Goal: Task Accomplishment & Management: Complete application form

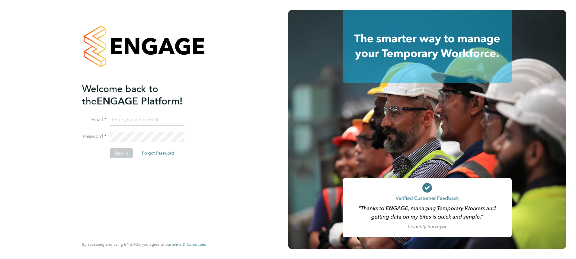
type input "[EMAIL_ADDRESS][PERSON_NAME][DOMAIN_NAME]"
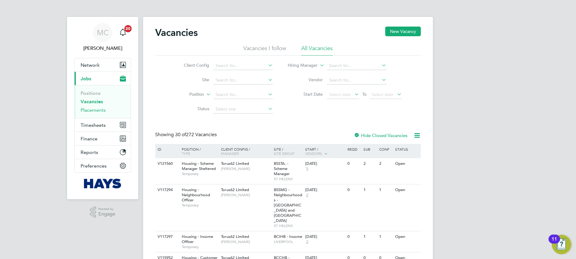
drag, startPoint x: 88, startPoint y: 110, endPoint x: 91, endPoint y: 110, distance: 3.0
click at [89, 111] on link "Placements" at bounding box center [93, 110] width 25 height 6
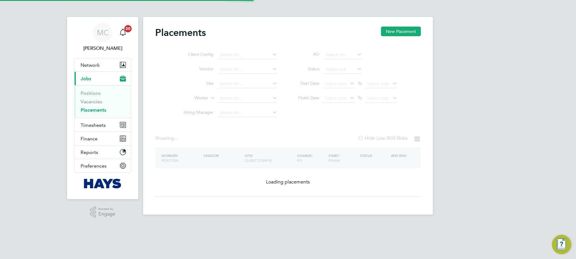
click at [91, 110] on link "Placements" at bounding box center [94, 110] width 26 height 6
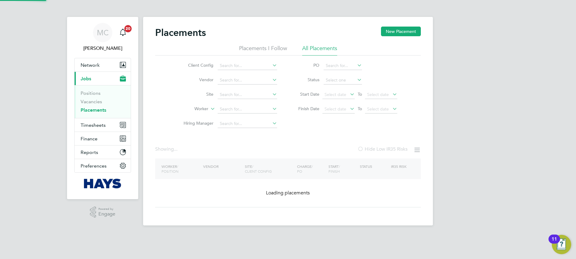
click at [231, 105] on li "Worker" at bounding box center [227, 109] width 113 height 14
click at [236, 111] on input at bounding box center [247, 109] width 59 height 8
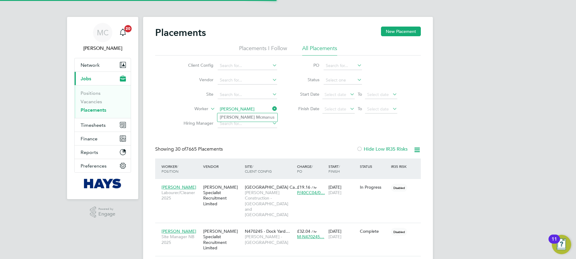
click at [239, 114] on li "[PERSON_NAME] anus" at bounding box center [247, 117] width 60 height 8
type input "[PERSON_NAME]"
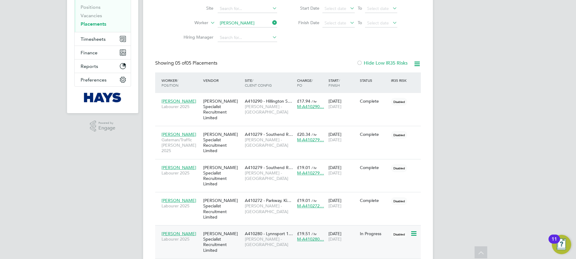
click at [358, 228] on div "In Progress" at bounding box center [373, 233] width 31 height 11
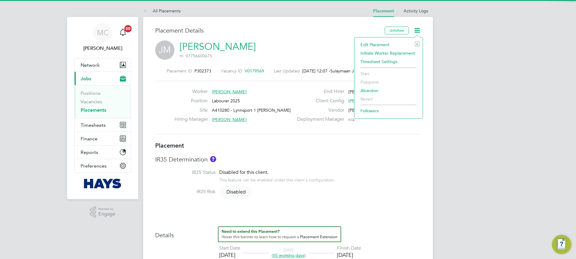
click at [391, 44] on li "Edit Placement e" at bounding box center [388, 44] width 62 height 8
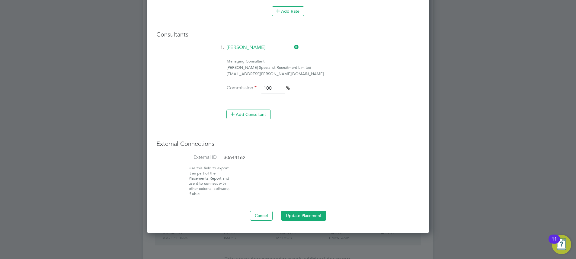
click at [256, 160] on input "30644162" at bounding box center [258, 157] width 75 height 11
type input "3"
paste input "30655923"
type input "30655923"
click at [312, 217] on button "Update Placement" at bounding box center [303, 216] width 45 height 10
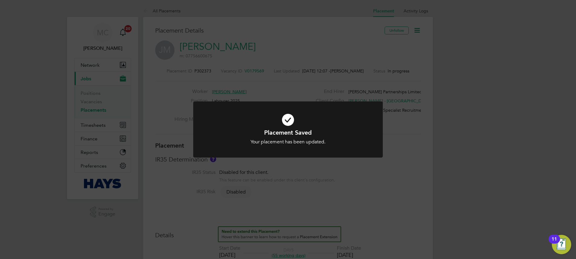
click at [277, 88] on div "Placement Saved Your placement has been updated. Cancel Okay" at bounding box center [288, 129] width 576 height 259
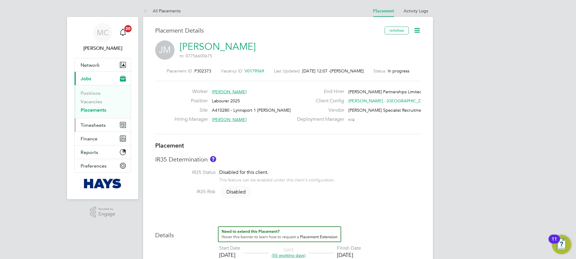
click at [98, 124] on span "Timesheets" at bounding box center [93, 125] width 25 height 6
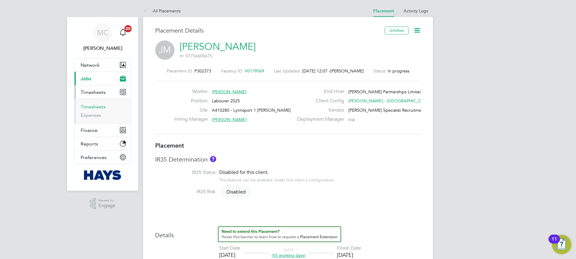
click at [90, 109] on link "Timesheets" at bounding box center [93, 107] width 25 height 6
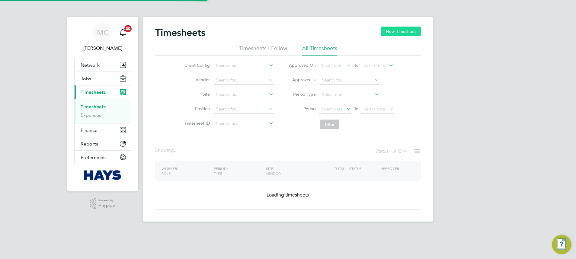
click at [396, 35] on button "New Timesheet" at bounding box center [401, 32] width 40 height 10
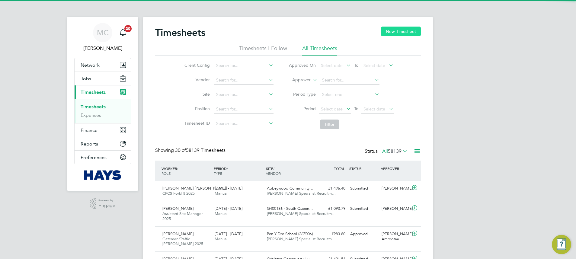
click at [395, 33] on button "New Timesheet" at bounding box center [401, 32] width 40 height 10
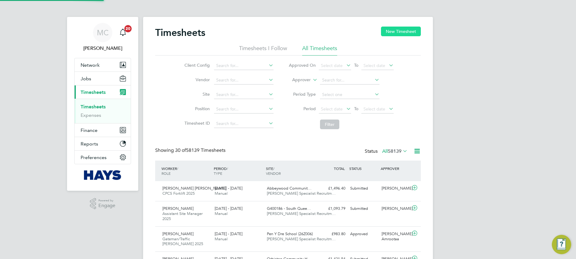
click at [0, 0] on div at bounding box center [0, 0] width 0 height 0
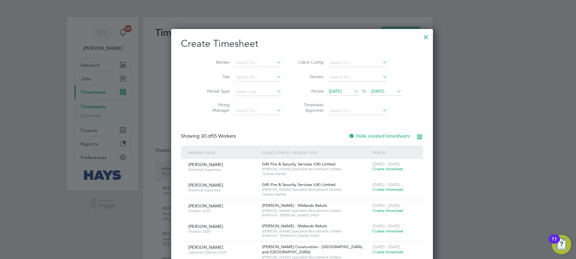
click at [250, 68] on li "Worker" at bounding box center [242, 63] width 94 height 14
click at [245, 63] on input at bounding box center [257, 63] width 47 height 8
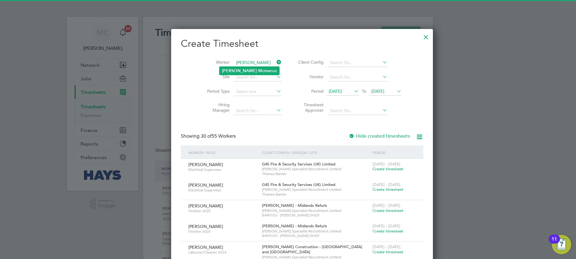
click at [237, 74] on li "James Mcma nus" at bounding box center [249, 71] width 60 height 8
type input "[PERSON_NAME]"
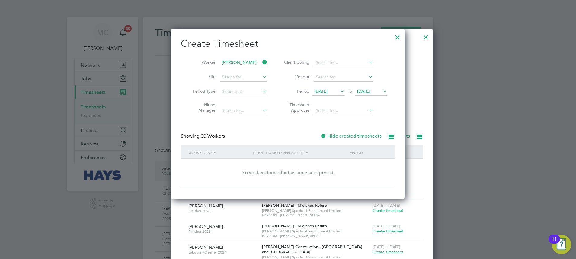
click at [361, 135] on label "Hide created timesheets" at bounding box center [350, 136] width 61 height 6
click at [370, 92] on span "[DATE]" at bounding box center [363, 90] width 13 height 5
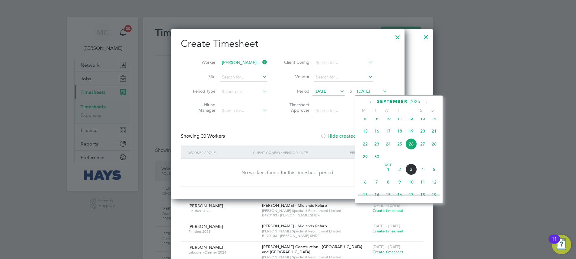
click at [407, 174] on span "3" at bounding box center [410, 169] width 11 height 11
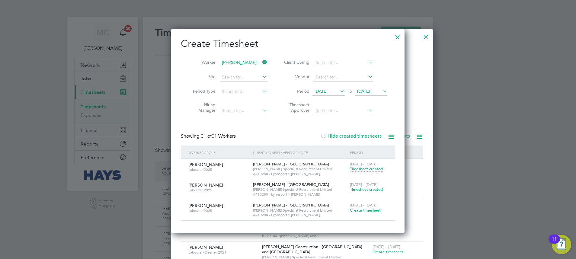
click at [364, 210] on span "Create timesheet" at bounding box center [365, 210] width 31 height 5
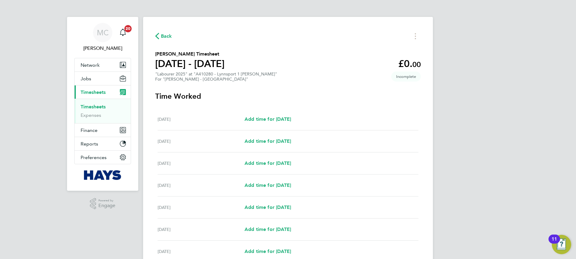
click at [284, 168] on div "Mon 29 Sep Add time for Mon 29 Sep Add time for Mon 29 Sep" at bounding box center [288, 163] width 261 height 22
click at [275, 163] on span "Add time for Mon 29 Sep" at bounding box center [267, 163] width 46 height 6
select select "30"
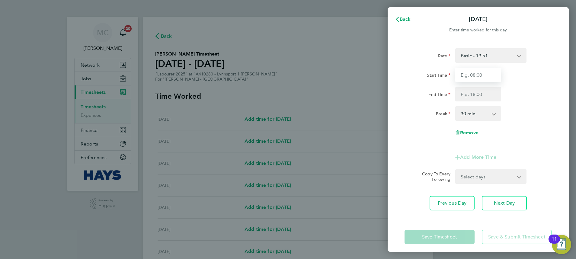
click at [466, 75] on input "Start Time" at bounding box center [478, 75] width 46 height 14
type input "07:30"
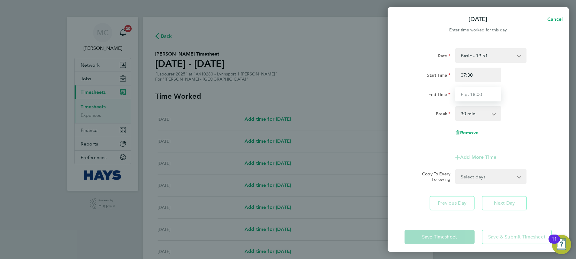
click at [473, 95] on input "End Time" at bounding box center [478, 94] width 46 height 14
click at [521, 101] on div "End Time 16:30" at bounding box center [478, 94] width 152 height 14
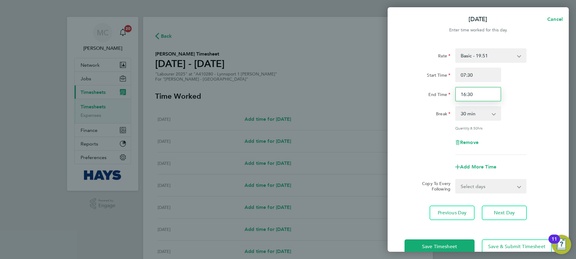
click at [499, 95] on input "16:30" at bounding box center [478, 94] width 46 height 14
type input "16:30"
click at [540, 95] on div "End Time 16:30" at bounding box center [478, 94] width 152 height 14
click at [530, 130] on div "Rate Basic - 19.51 Weekday OT 39h+ - 28.12 Sat first 4h - 28.12 Sat after 4h - …" at bounding box center [477, 101] width 147 height 107
click at [502, 211] on span "Next Day" at bounding box center [504, 213] width 21 height 6
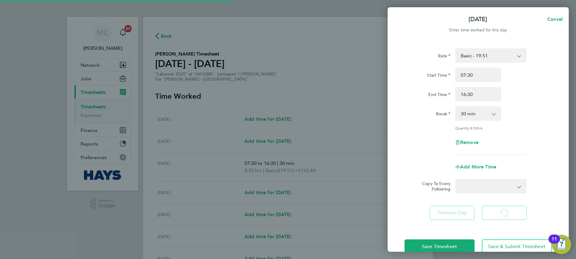
select select "30"
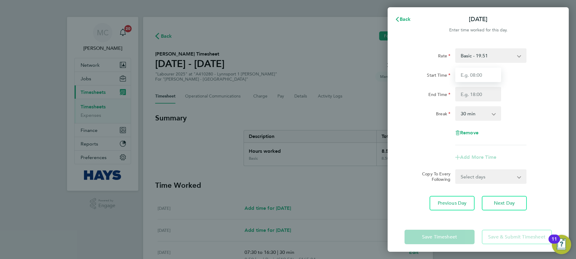
click at [468, 76] on input "Start Time" at bounding box center [478, 75] width 46 height 14
type input "07:30"
type input "16:30"
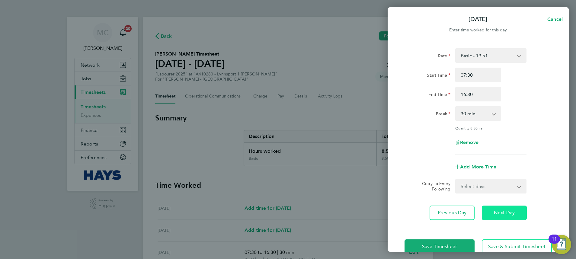
click at [511, 213] on span "Next Day" at bounding box center [504, 213] width 21 height 6
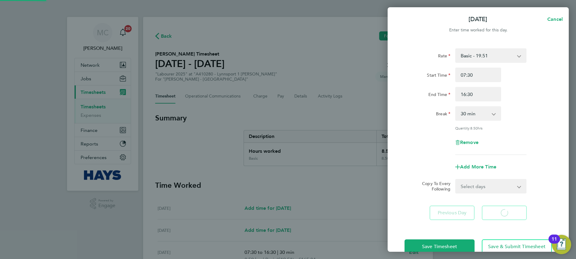
select select "30"
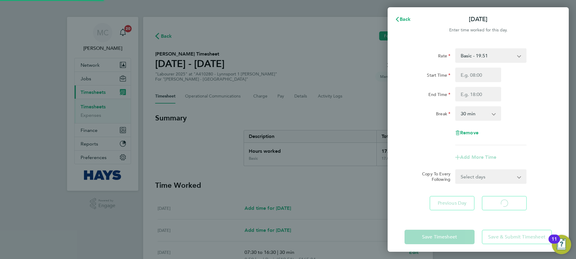
select select "30"
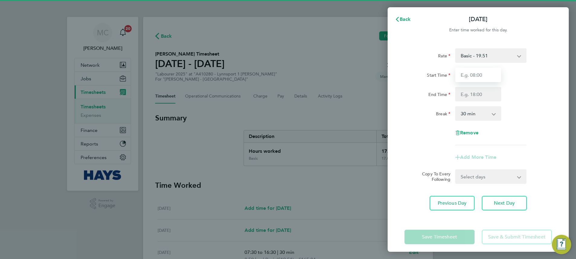
click at [477, 76] on input "Start Time" at bounding box center [478, 75] width 46 height 14
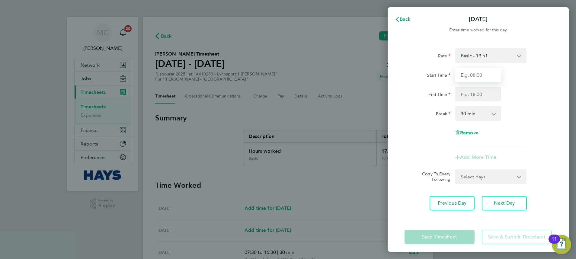
type input "07:30"
type input "16:30"
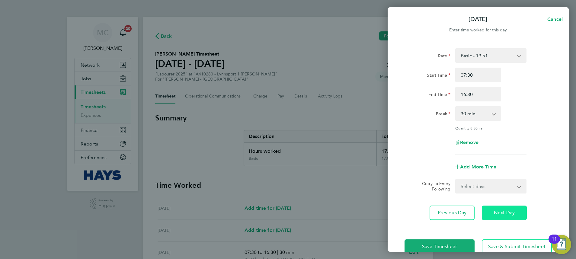
click at [503, 210] on span "Next Day" at bounding box center [504, 213] width 21 height 6
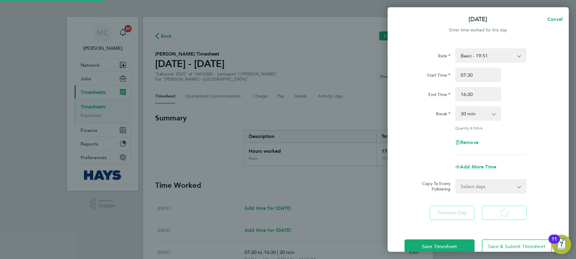
select select "30"
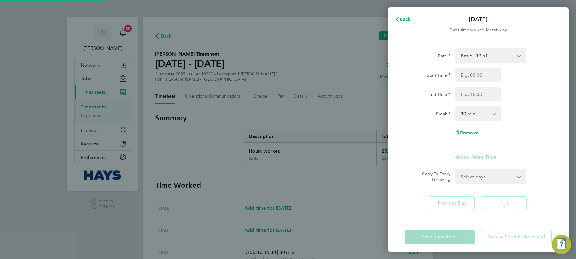
select select "30"
click at [476, 75] on input "Start Time" at bounding box center [478, 75] width 46 height 14
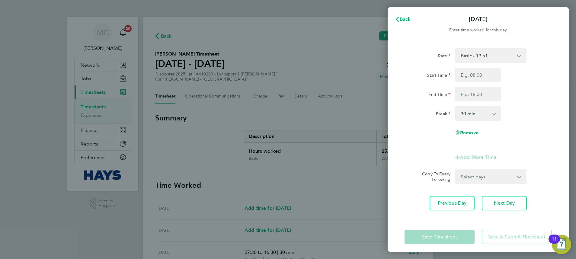
type input "07:30"
type input "16:30"
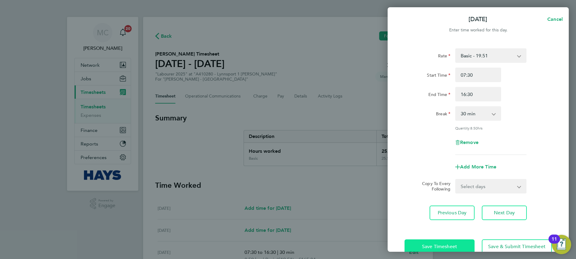
click at [455, 244] on span "Save Timesheet" at bounding box center [439, 247] width 35 height 6
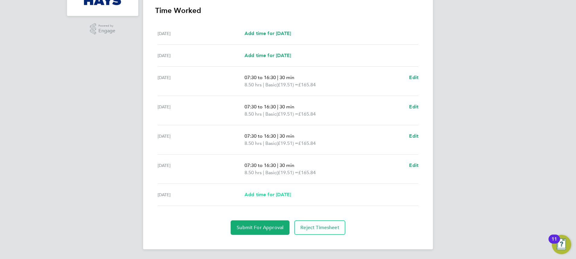
click at [266, 194] on span "Add time for Fri 03 Oct" at bounding box center [267, 195] width 46 height 6
select select "30"
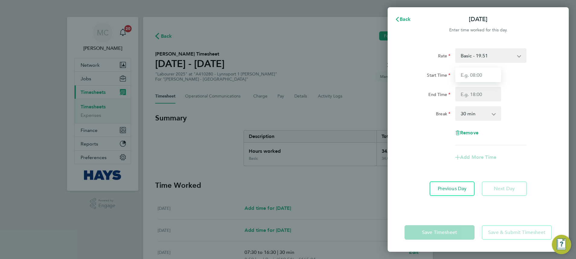
click at [468, 73] on input "Start Time" at bounding box center [478, 75] width 46 height 14
type input "07:30"
click at [476, 99] on input "End Time" at bounding box center [478, 94] width 46 height 14
type input "13:00"
click at [423, 121] on div "Rate Basic - 19.51 Weekday OT 39h+ - 28.12 Sat first 4h - 28.12 Sat after 4h - …" at bounding box center [477, 96] width 147 height 97
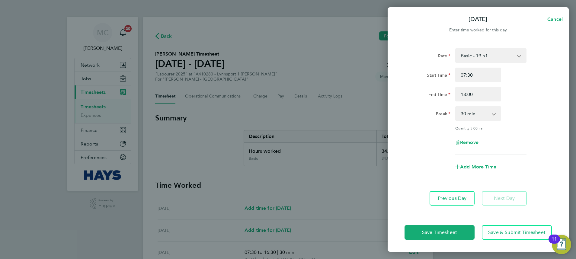
click at [420, 241] on div "Save Timesheet Save & Submit Timesheet" at bounding box center [477, 232] width 181 height 39
click at [421, 235] on button "Save Timesheet" at bounding box center [439, 232] width 70 height 14
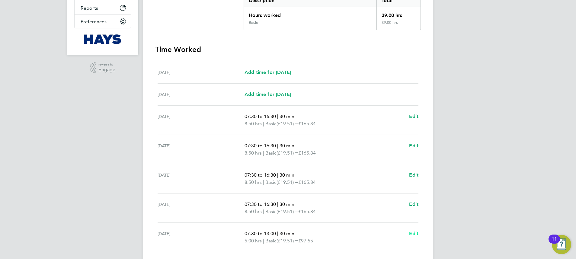
click at [414, 232] on span "Edit" at bounding box center [413, 234] width 9 height 6
select select "30"
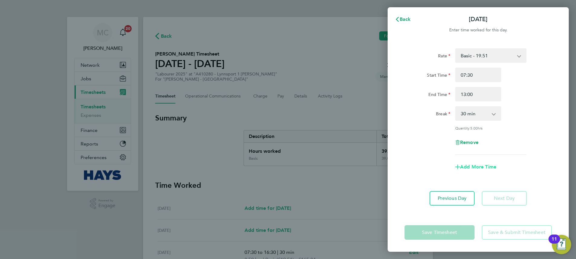
click at [466, 168] on span "Add More Time" at bounding box center [478, 167] width 36 height 6
select select "null"
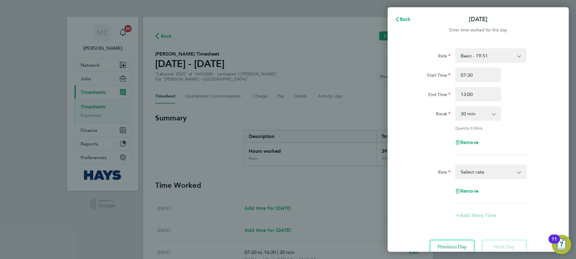
click at [466, 172] on select "Basic - 19.51 Weekday OT 39h+ - 28.12 Sat first 4h - 28.12 Sat after 4h - 36.73…" at bounding box center [487, 171] width 63 height 13
select select "30"
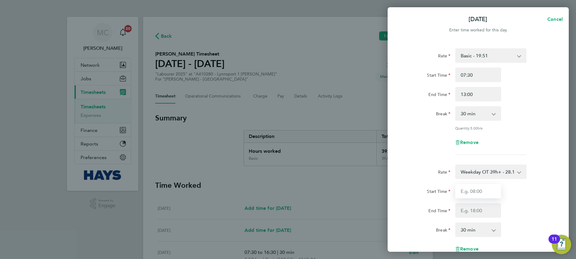
click at [474, 197] on input "Start Time" at bounding box center [478, 191] width 46 height 14
type input "13:00"
click at [433, 175] on div "Rate" at bounding box center [427, 170] width 46 height 12
click at [470, 233] on select "0 min 15 min 30 min 45 min 60 min 75 min 90 min" at bounding box center [474, 229] width 37 height 13
select select "0"
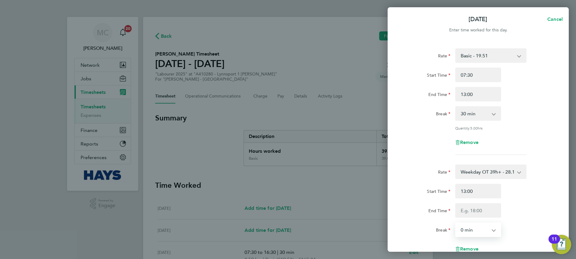
click at [456, 223] on select "0 min 15 min 30 min 45 min 60 min 75 min 90 min" at bounding box center [474, 229] width 37 height 13
click at [471, 209] on input "End Time" at bounding box center [478, 210] width 46 height 14
type input "4"
type input "16:00"
click at [503, 209] on div "End Time 16:00" at bounding box center [478, 210] width 152 height 14
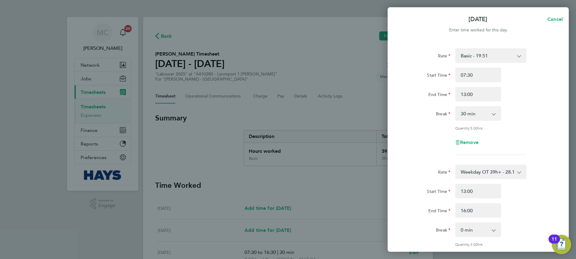
scroll to position [115, 0]
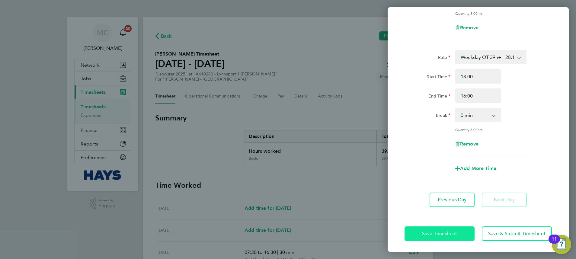
click at [437, 233] on span "Save Timesheet" at bounding box center [439, 234] width 35 height 6
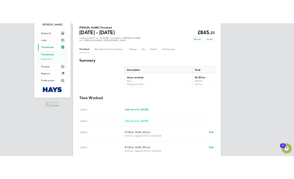
scroll to position [207, 0]
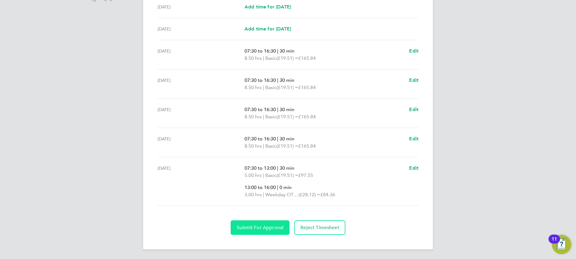
click at [253, 231] on button "Submit For Approval" at bounding box center [260, 227] width 59 height 14
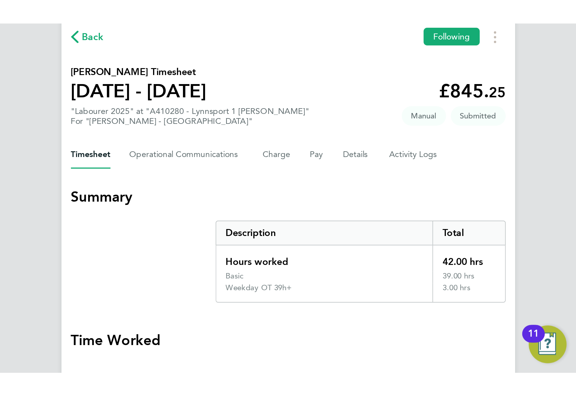
scroll to position [71, 0]
